Goal: Check status: Check status

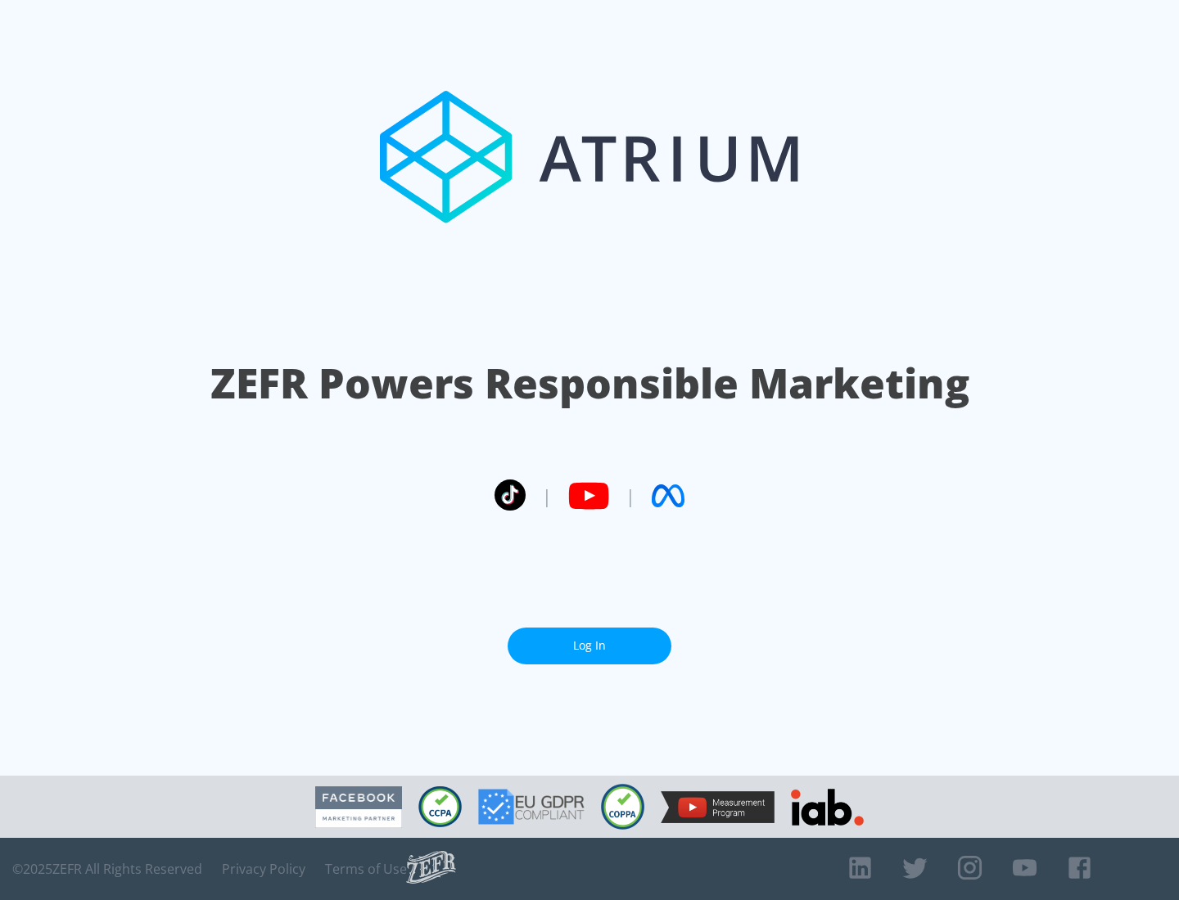
click at [589, 646] on link "Log In" at bounding box center [589, 646] width 164 height 37
